Goal: Find specific page/section: Find specific page/section

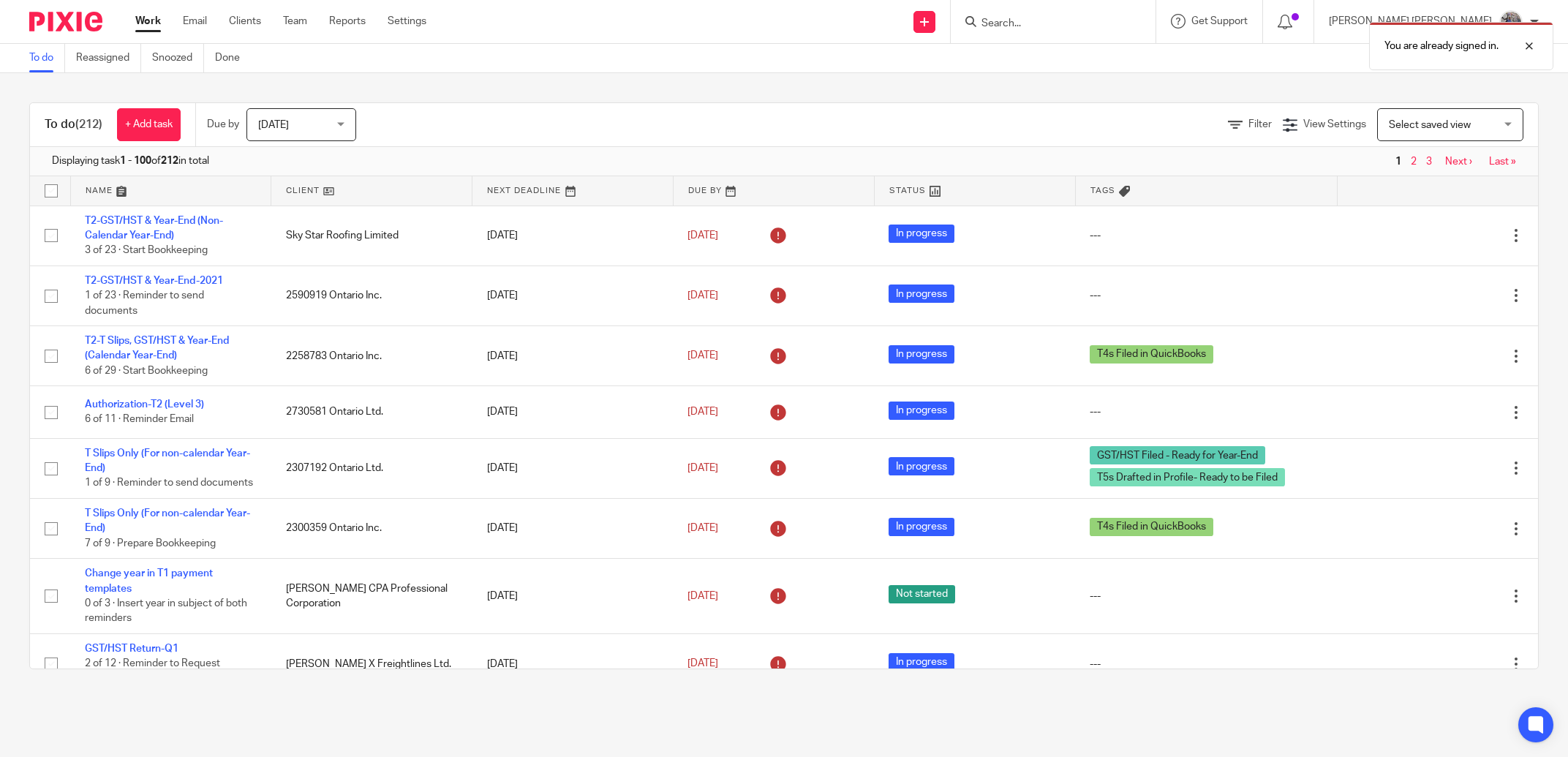
click at [1100, 17] on div "You are already signed in." at bounding box center [1169, 42] width 769 height 56
click at [1089, 22] on div "You are already signed in." at bounding box center [1169, 42] width 769 height 56
click at [1538, 43] on div at bounding box center [1518, 46] width 40 height 17
click at [1111, 21] on input "Search" at bounding box center [1045, 24] width 132 height 13
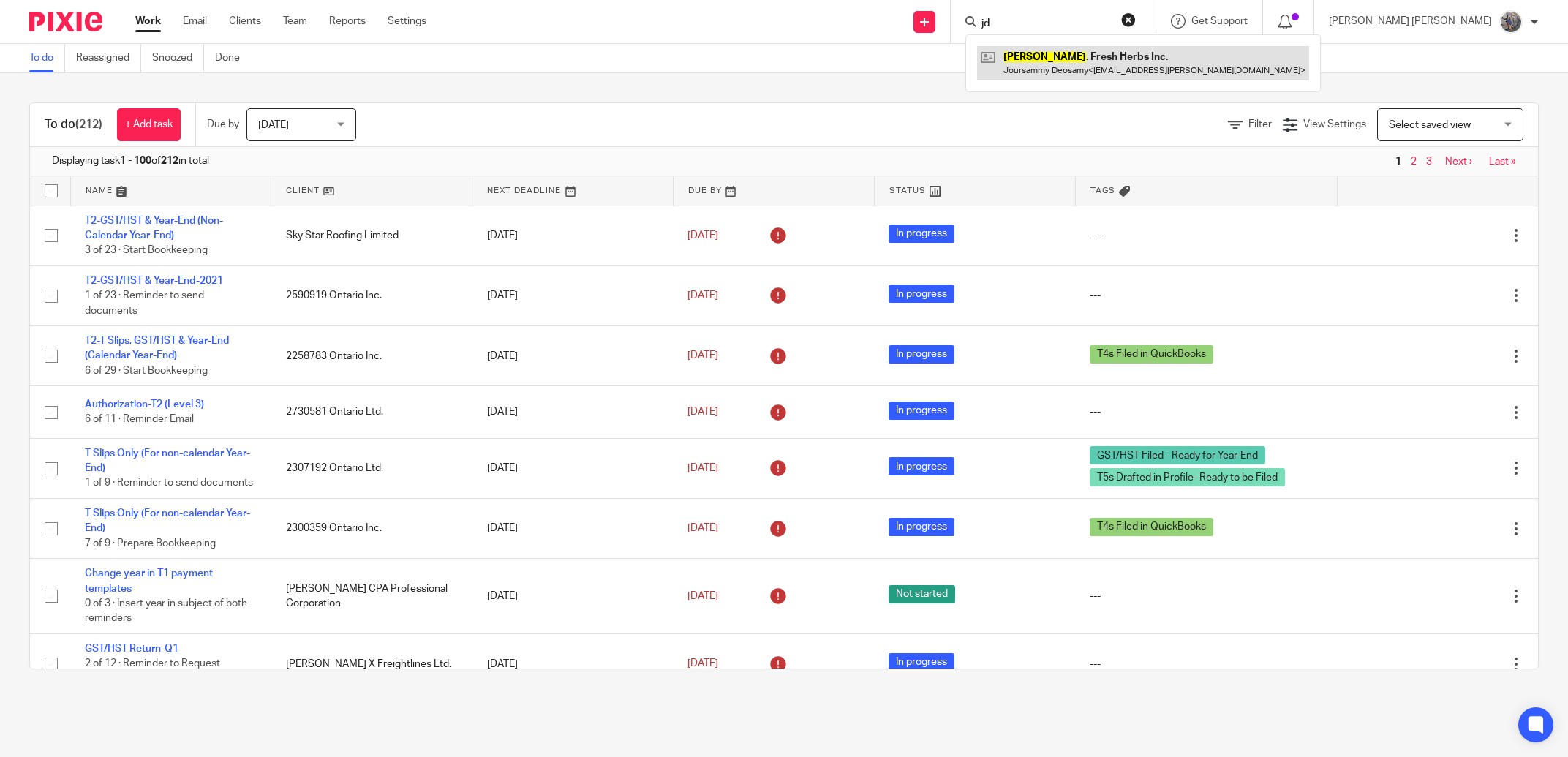
type input "jd"
click at [1169, 75] on link at bounding box center [1143, 63] width 332 height 34
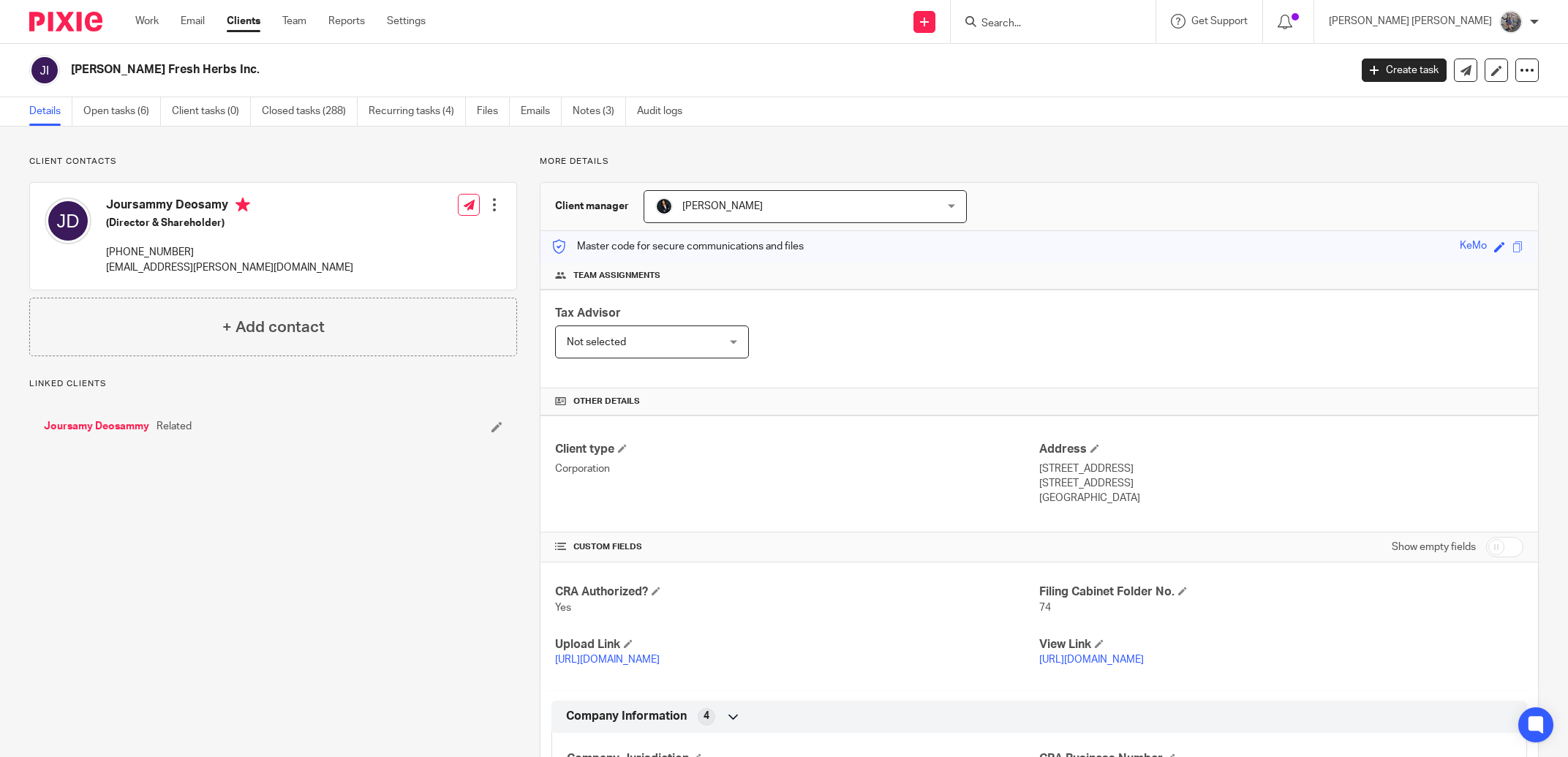
scroll to position [250, 0]
